Goal: Information Seeking & Learning: Understand process/instructions

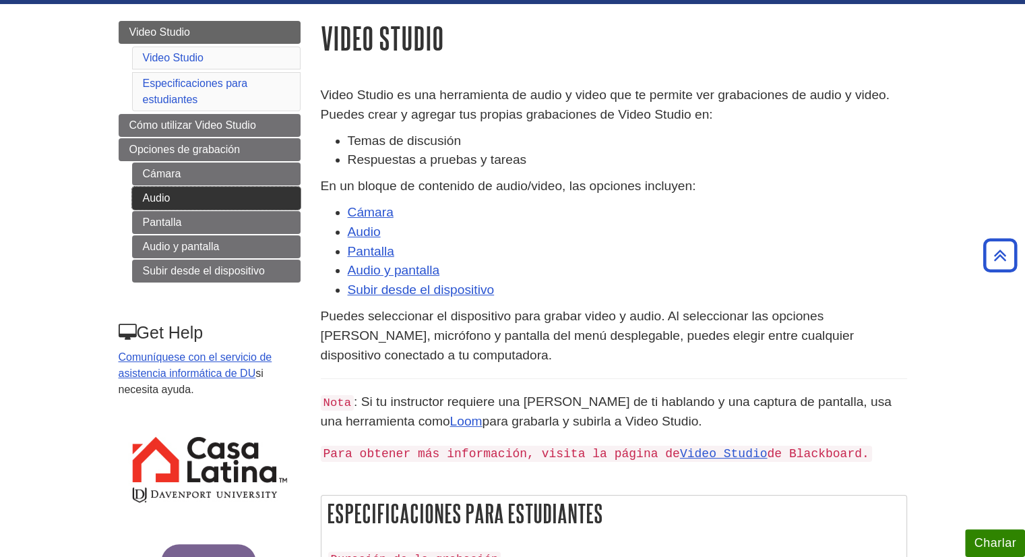
scroll to position [124, 0]
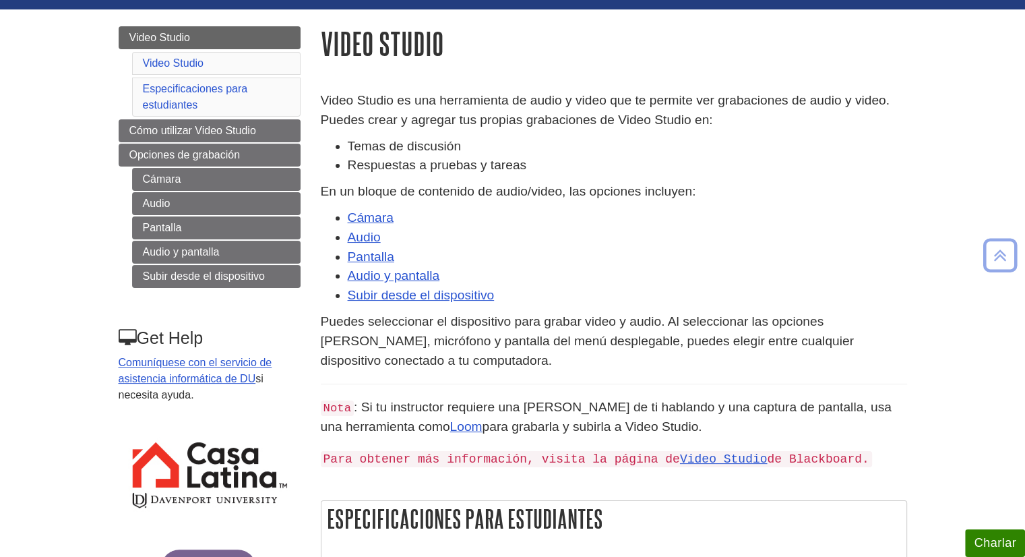
scroll to position [116, 0]
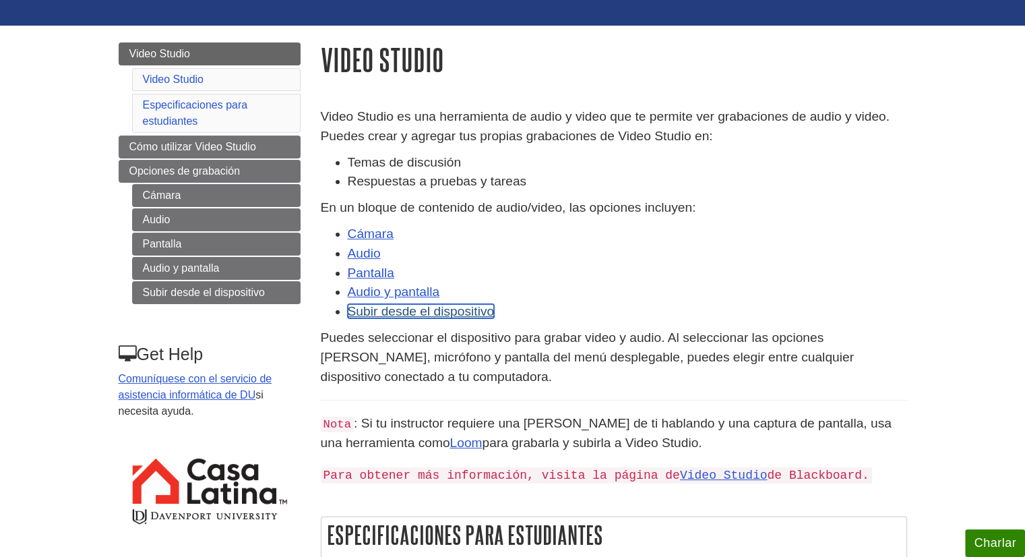
click at [385, 311] on link "Subir desde el dispositivo" at bounding box center [421, 311] width 147 height 14
